Goal: Task Accomplishment & Management: Use online tool/utility

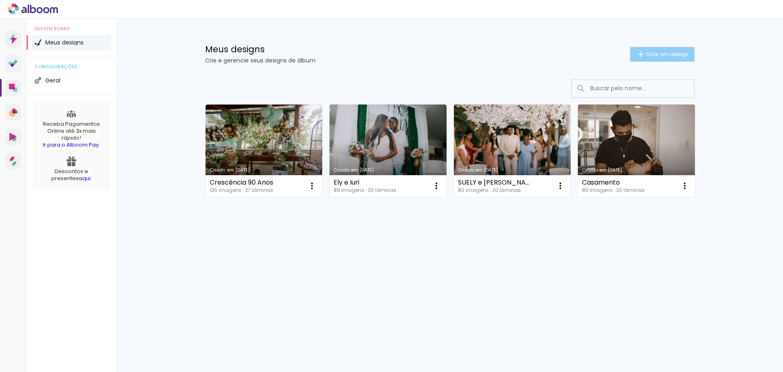
click at [677, 55] on span "Criar um design" at bounding box center [667, 53] width 42 height 5
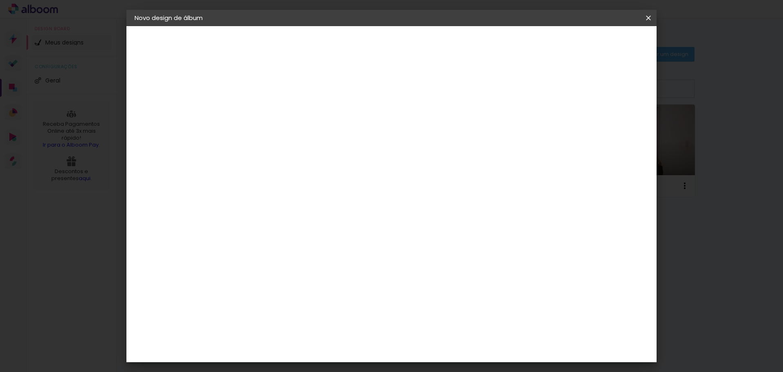
click at [268, 112] on input at bounding box center [268, 109] width 0 height 13
type input "Casamento"
type paper-input "Casamento"
click at [0, 0] on slot "Avançar" at bounding box center [0, 0] width 0 height 0
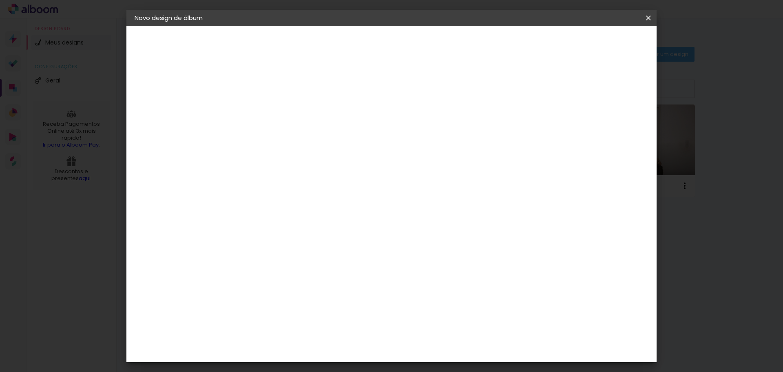
click at [289, 355] on div "[PERSON_NAME]" at bounding box center [290, 358] width 54 height 7
click at [0, 0] on slot "Avançar" at bounding box center [0, 0] width 0 height 0
click at [300, 136] on input "text" at bounding box center [284, 142] width 32 height 13
click at [466, 133] on paper-item "Encadernados" at bounding box center [444, 135] width 163 height 16
type input "Encadernados"
